Goal: Information Seeking & Learning: Learn about a topic

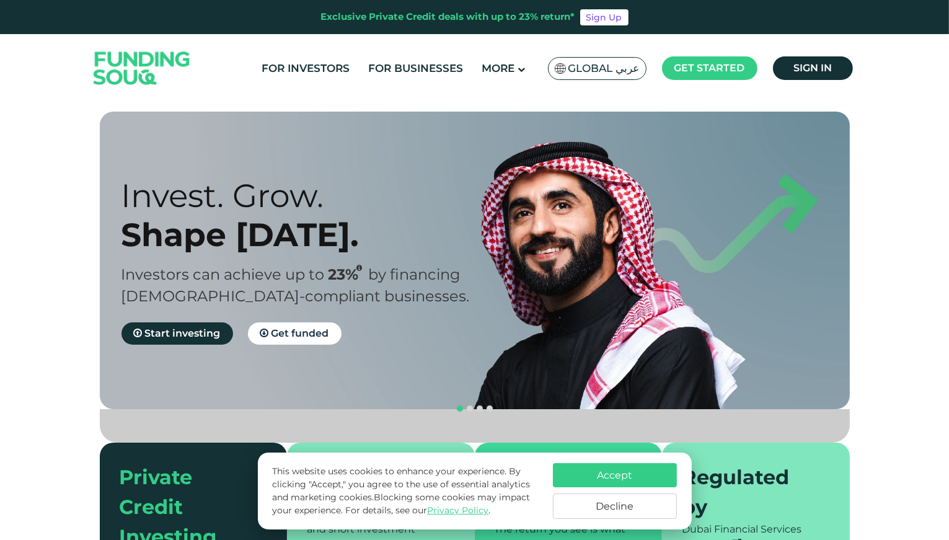
click at [622, 471] on button "Accept" at bounding box center [615, 475] width 124 height 24
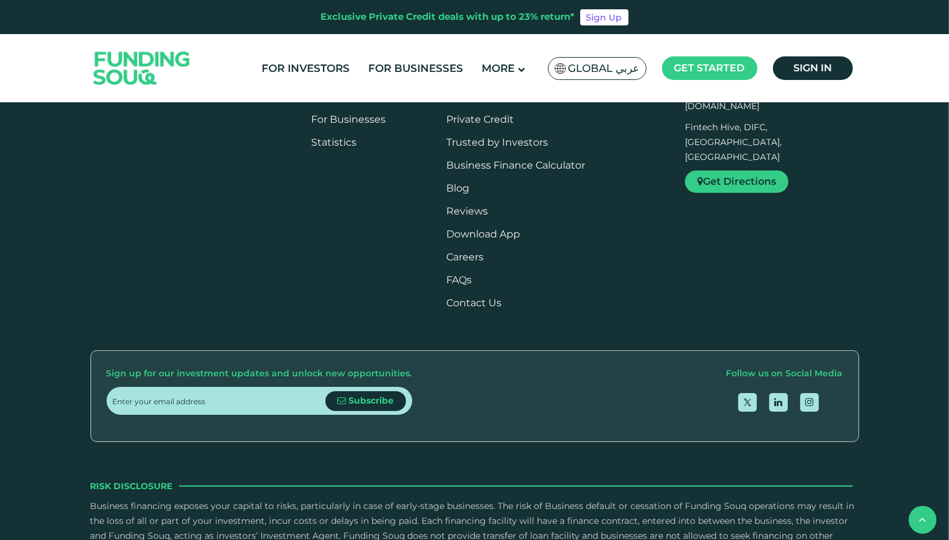
scroll to position [1488, 0]
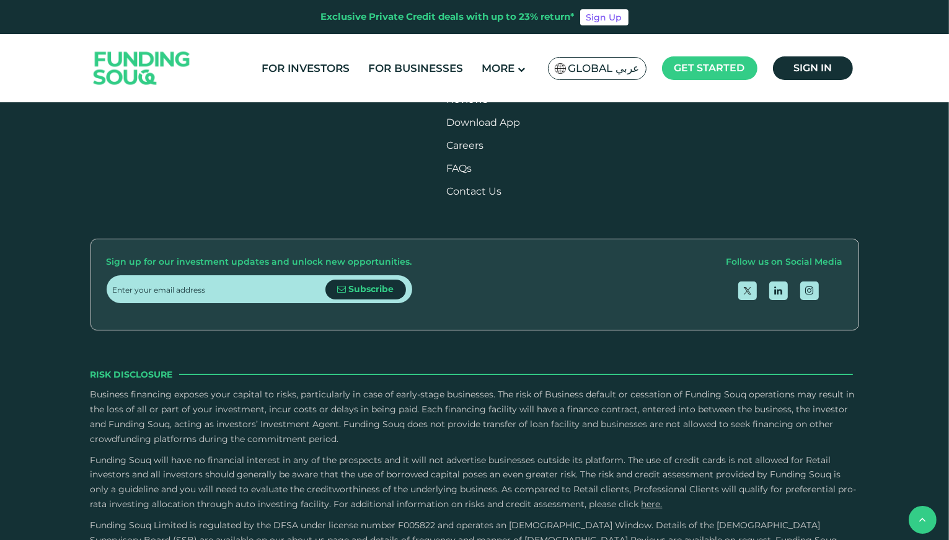
drag, startPoint x: 467, startPoint y: 225, endPoint x: 502, endPoint y: 225, distance: 34.7
drag, startPoint x: 582, startPoint y: 226, endPoint x: 640, endPoint y: 224, distance: 57.7
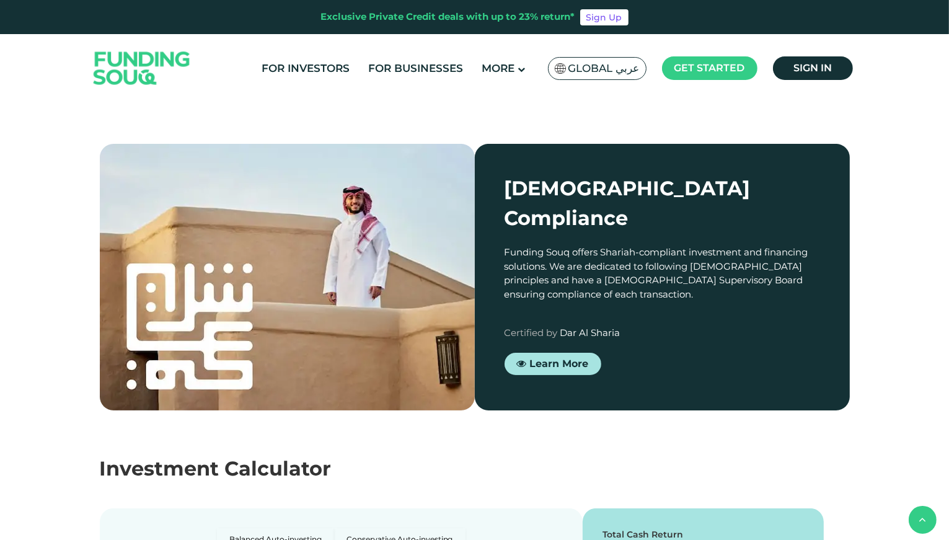
scroll to position [868, 0]
